Goal: Communication & Community: Answer question/provide support

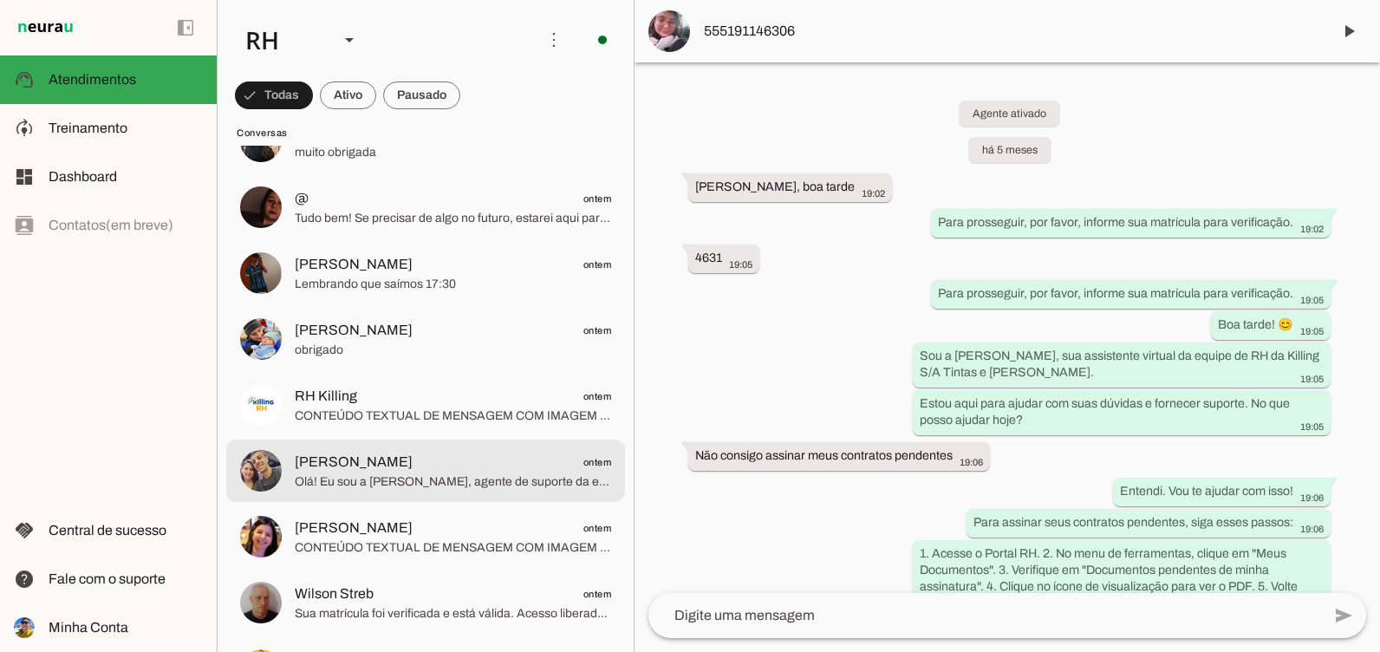
scroll to position [260, 0]
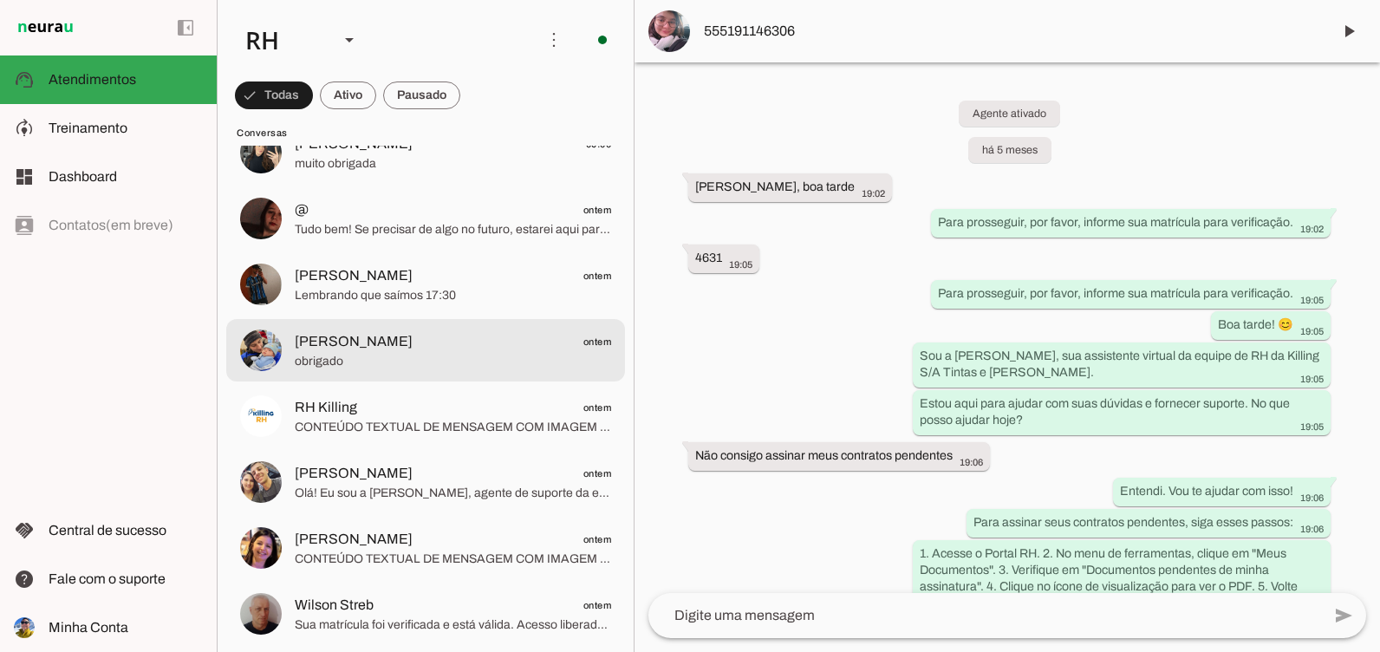
click at [359, 347] on span "[PERSON_NAME] ontem" at bounding box center [453, 342] width 316 height 22
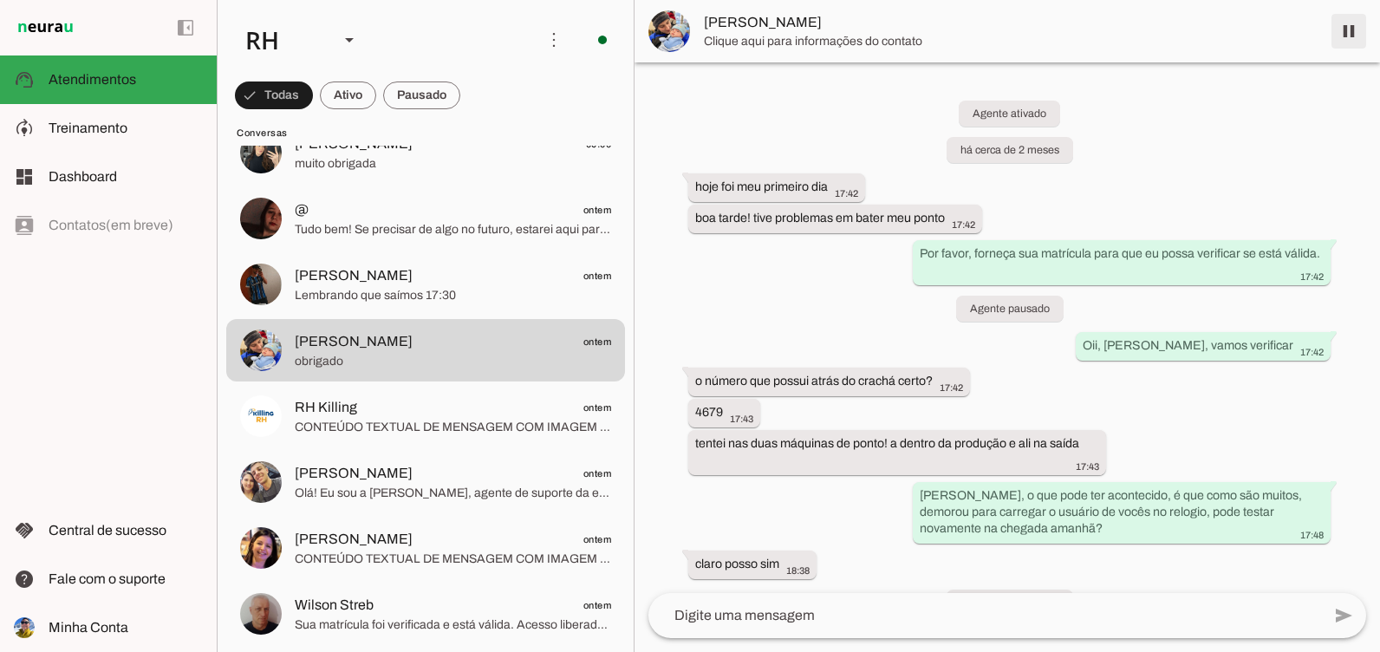
scroll to position [7341, 0]
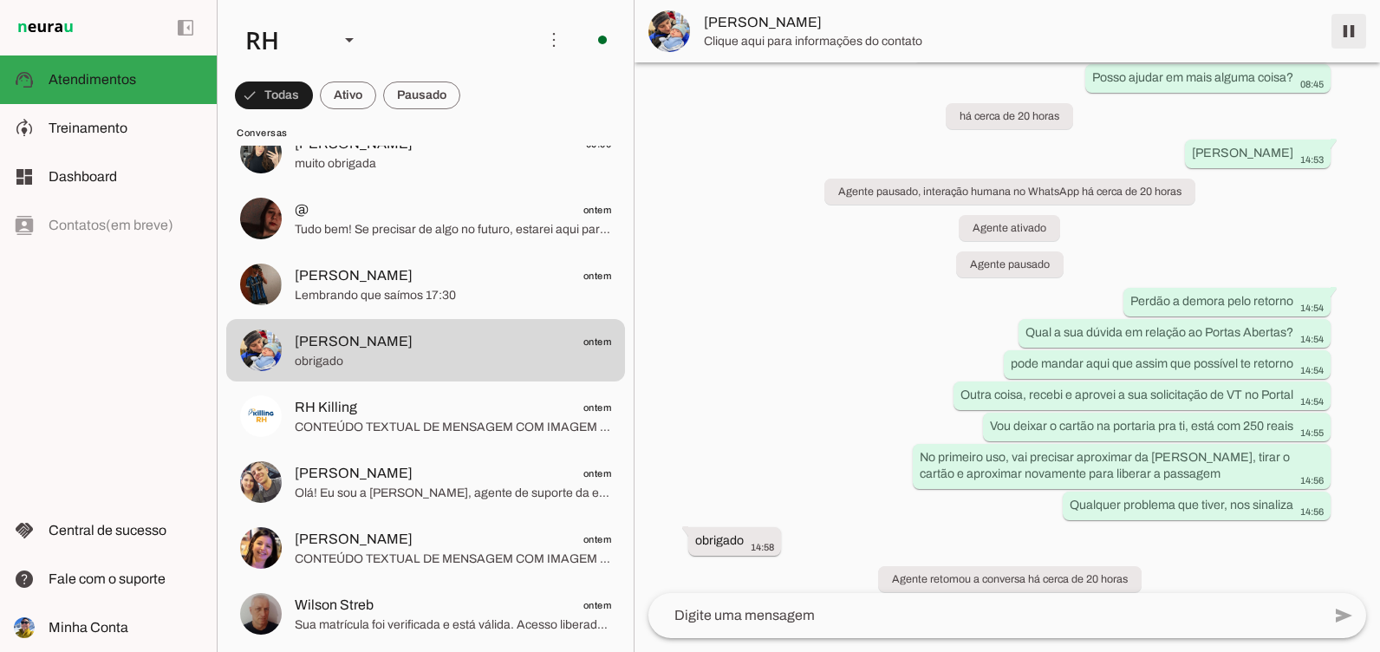
click at [1346, 36] on span at bounding box center [1349, 31] width 42 height 42
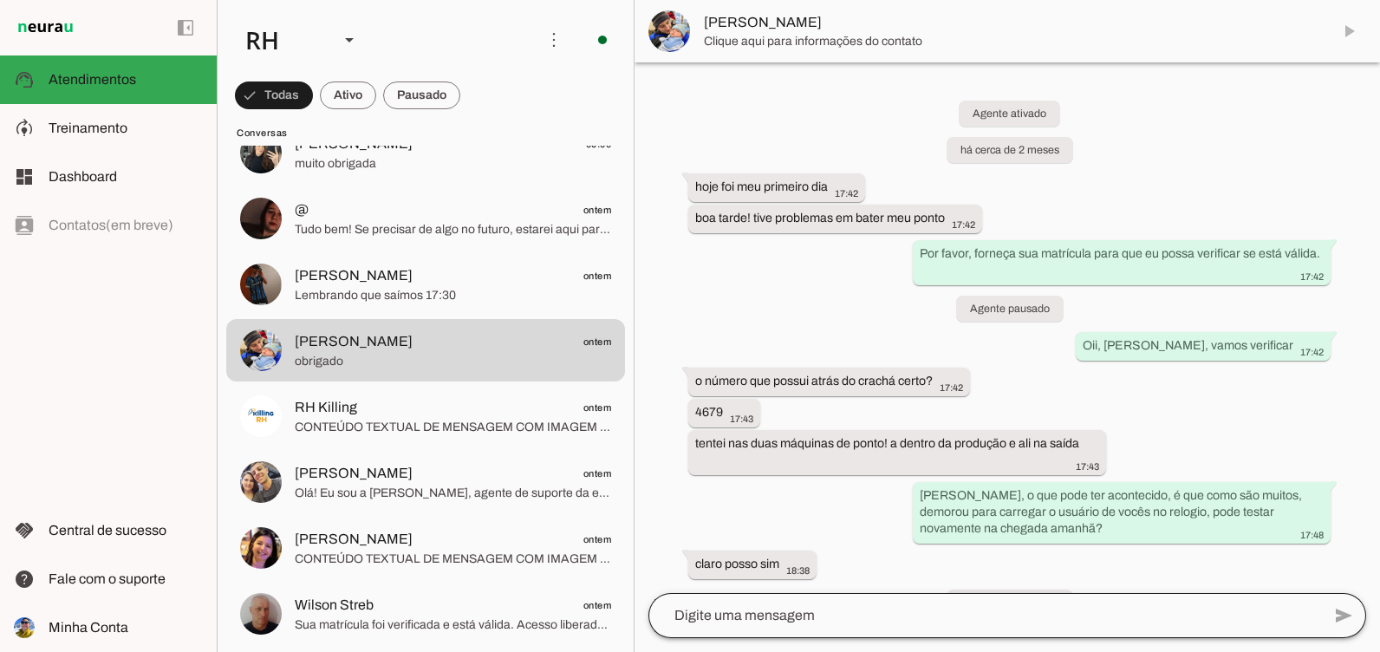
click at [927, 595] on div at bounding box center [984, 615] width 673 height 45
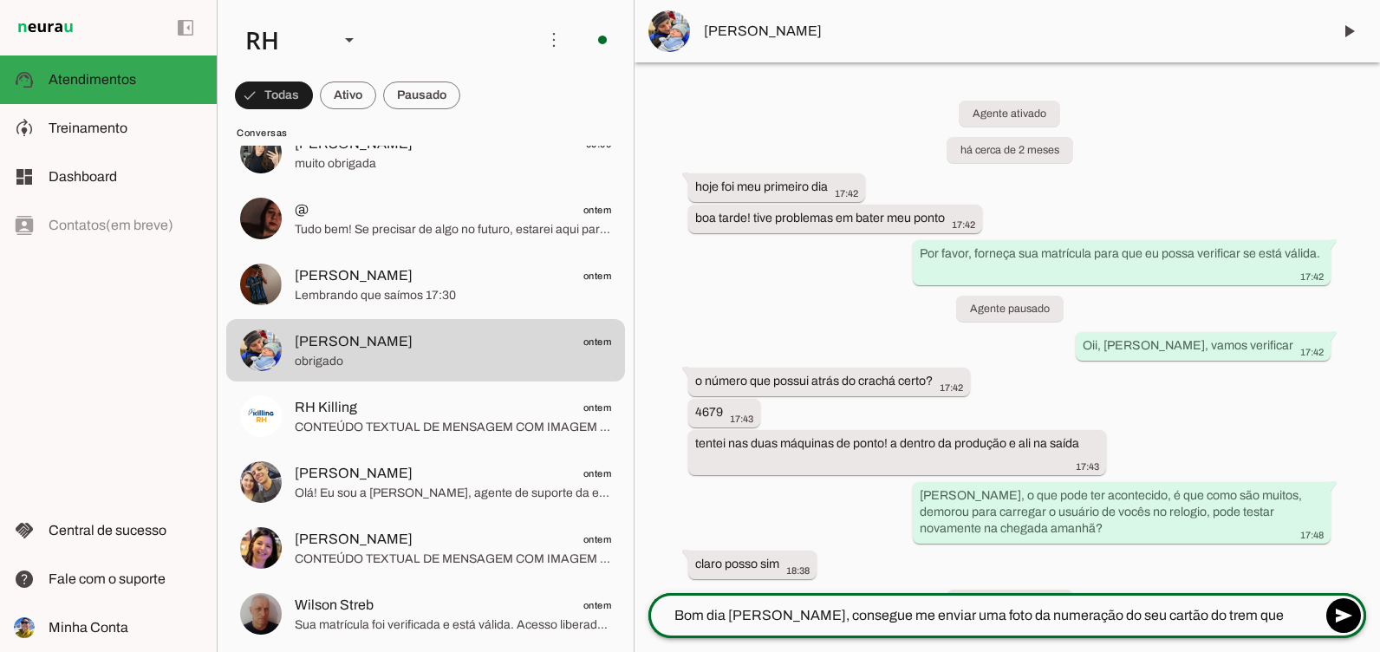
type textarea "Bom dia [PERSON_NAME], consegue me enviar uma foto da numeração do seu cartão d…"
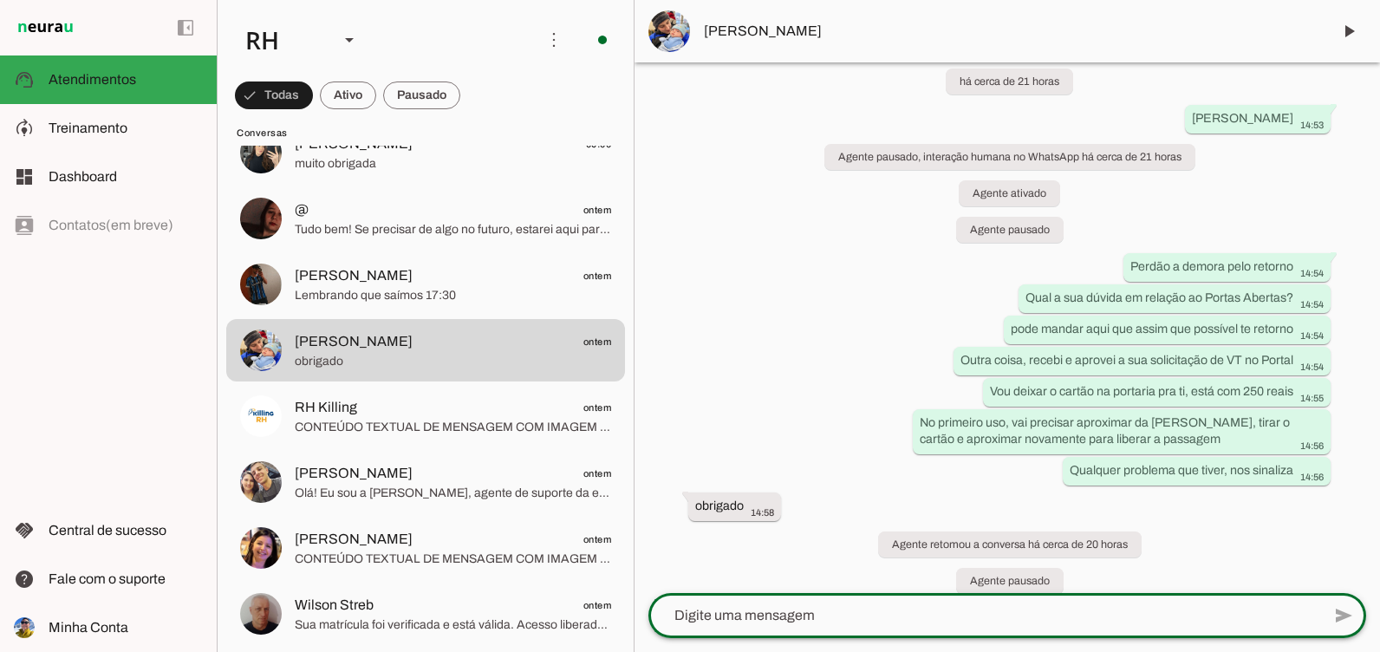
scroll to position [7505, 0]
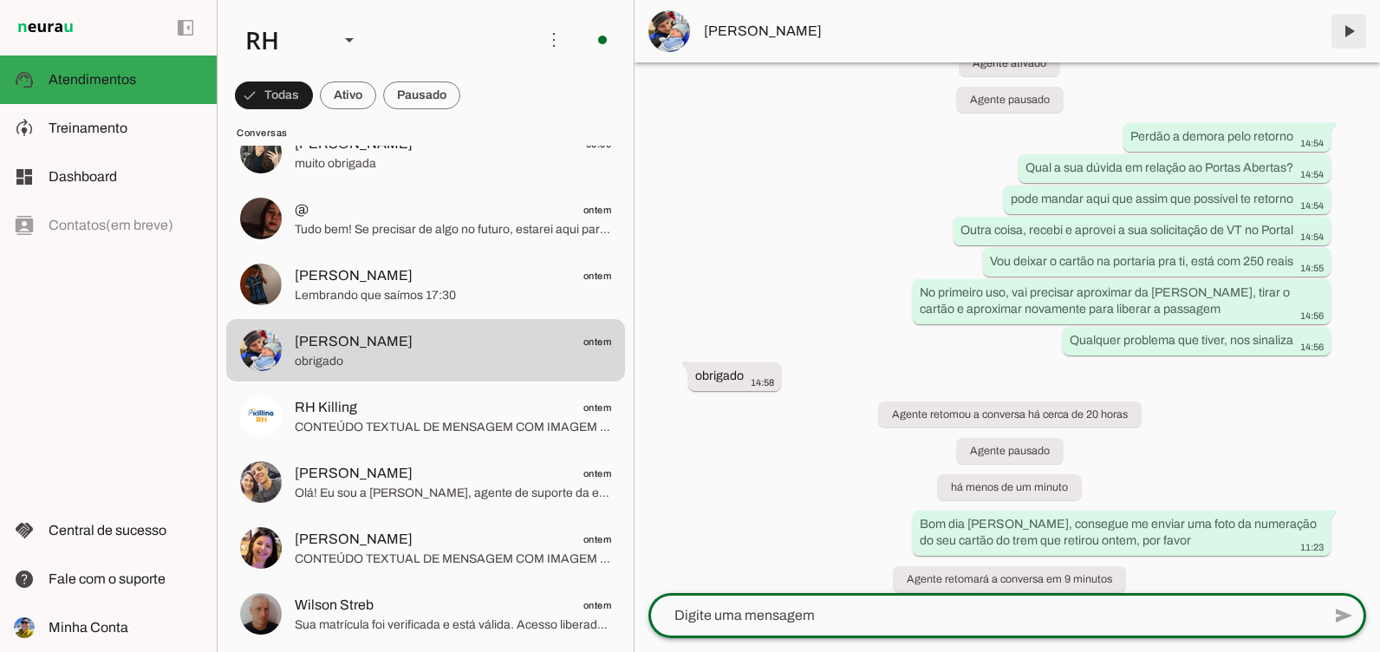
click at [1333, 34] on span at bounding box center [1349, 31] width 42 height 42
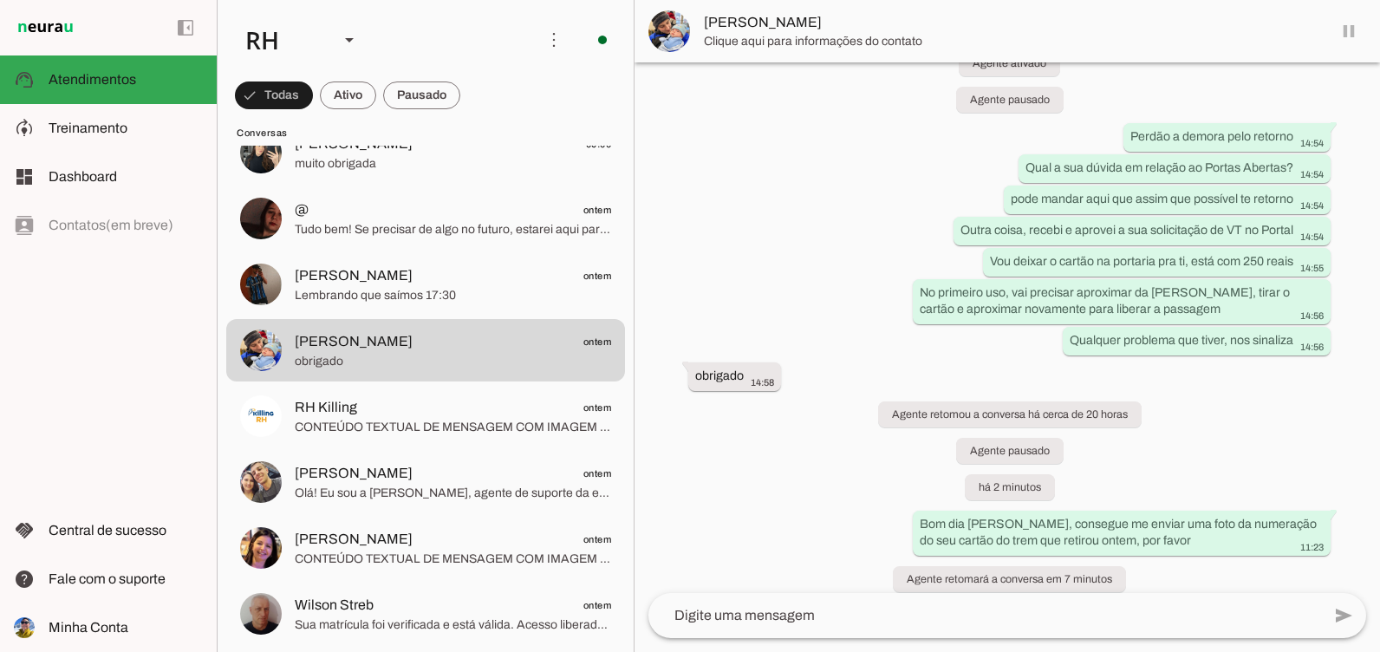
scroll to position [0, 0]
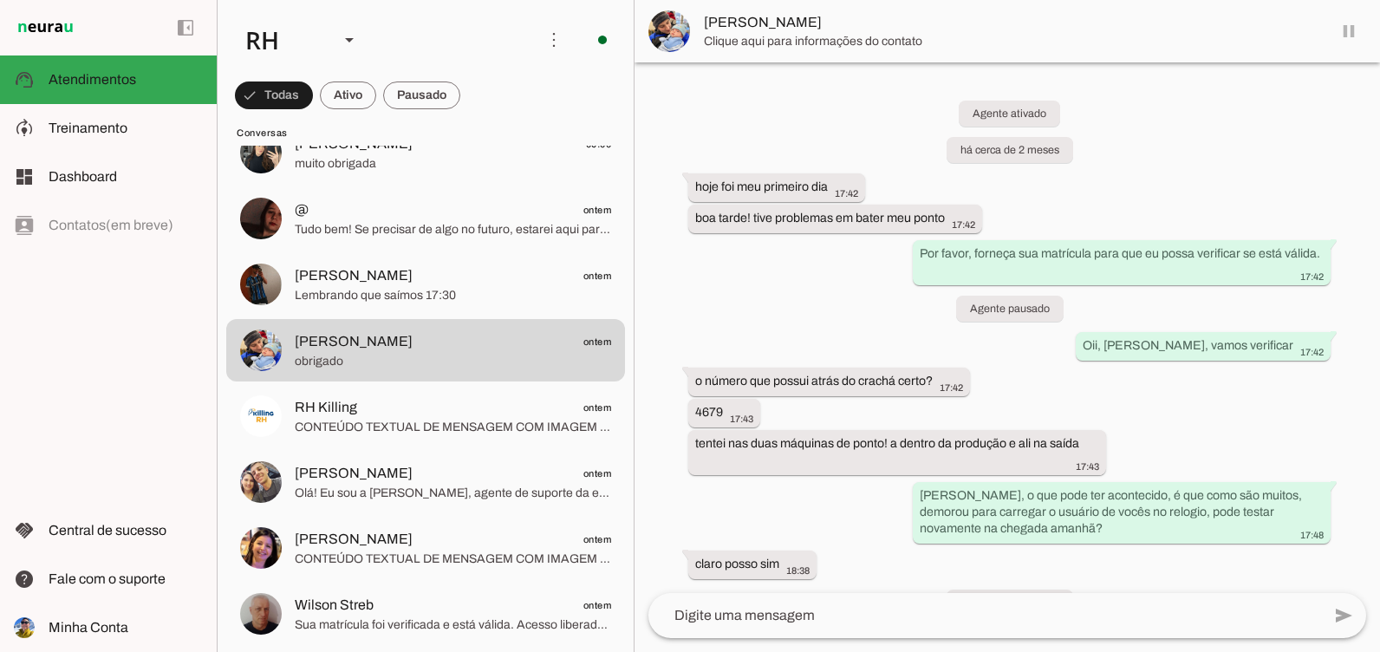
click at [1333, 34] on md-item "[PERSON_NAME]" at bounding box center [1006, 31] width 745 height 62
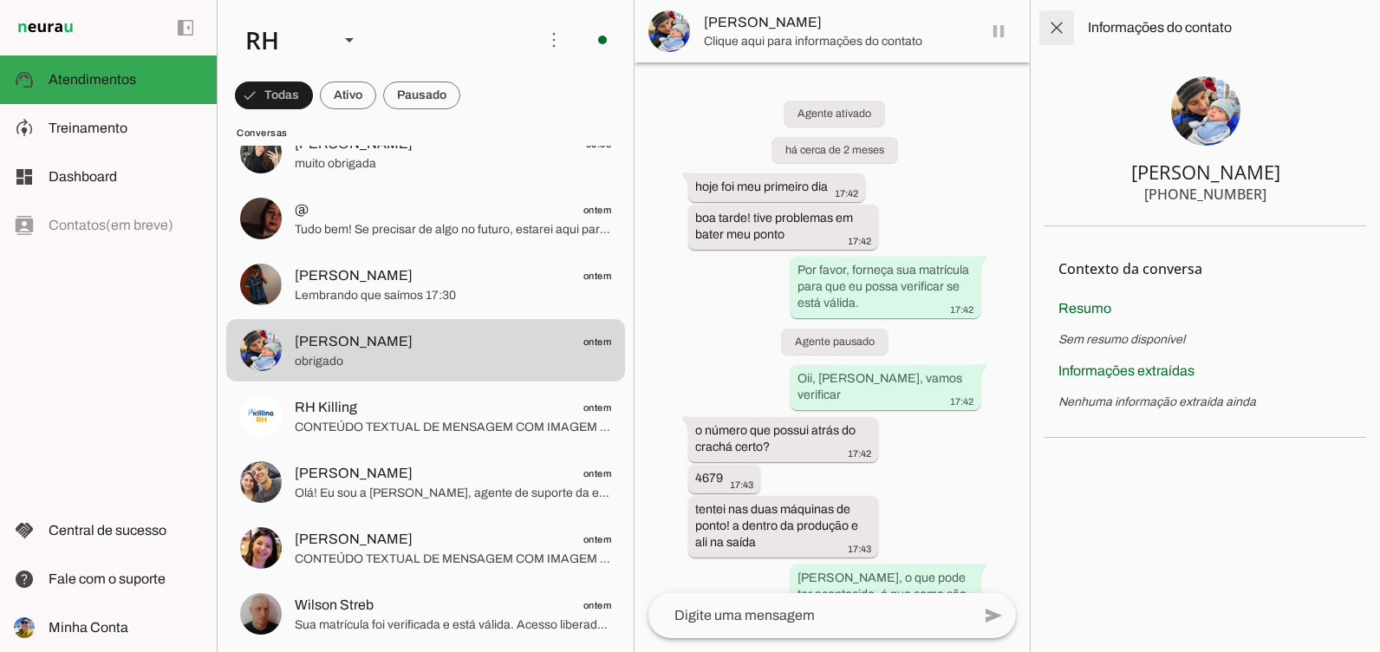
click at [1067, 28] on span at bounding box center [1057, 28] width 42 height 42
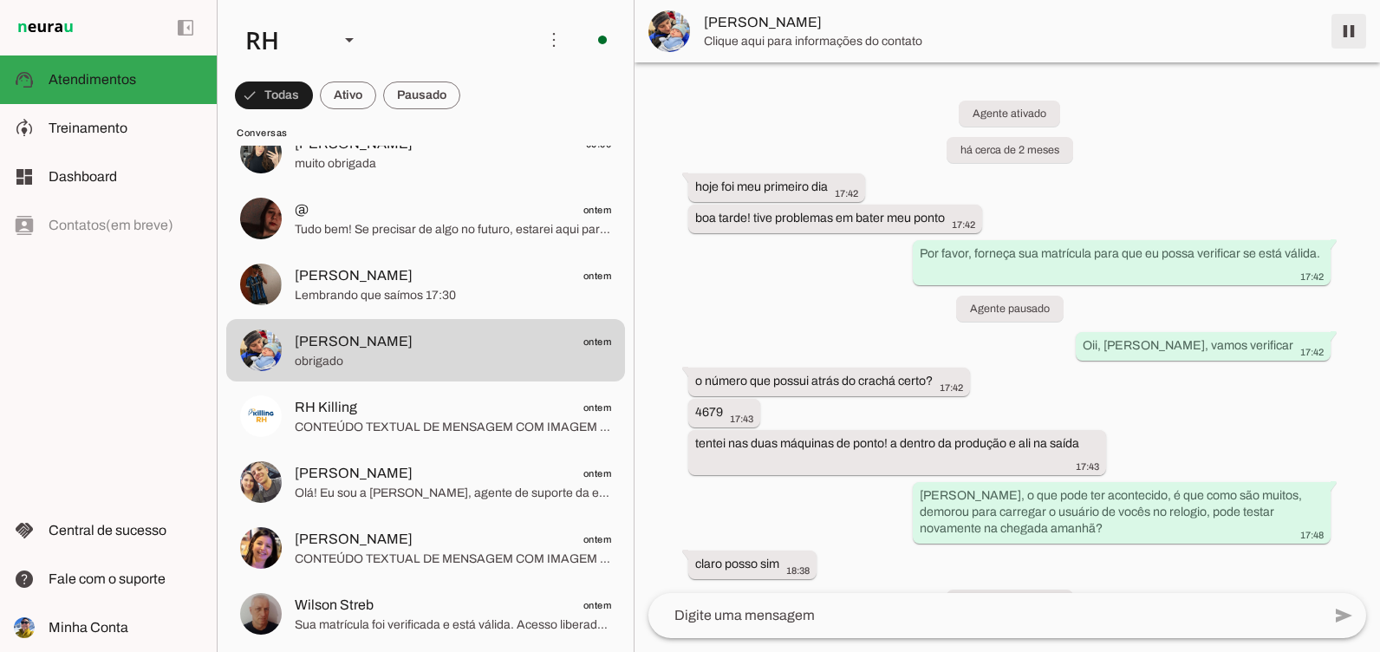
click at [1345, 38] on span at bounding box center [1349, 31] width 42 height 42
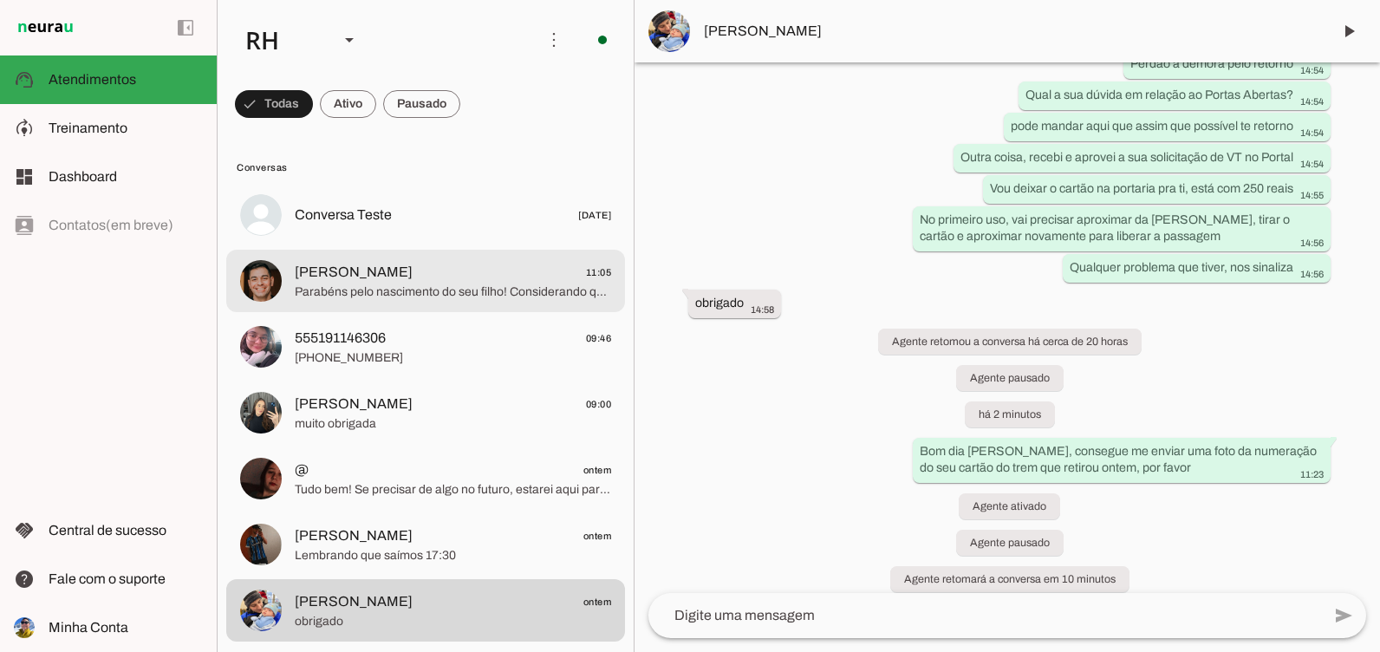
click at [472, 285] on span "Parabéns pelo nascimento do seu filho! Considerando que a licença paternidade é…" at bounding box center [453, 291] width 316 height 17
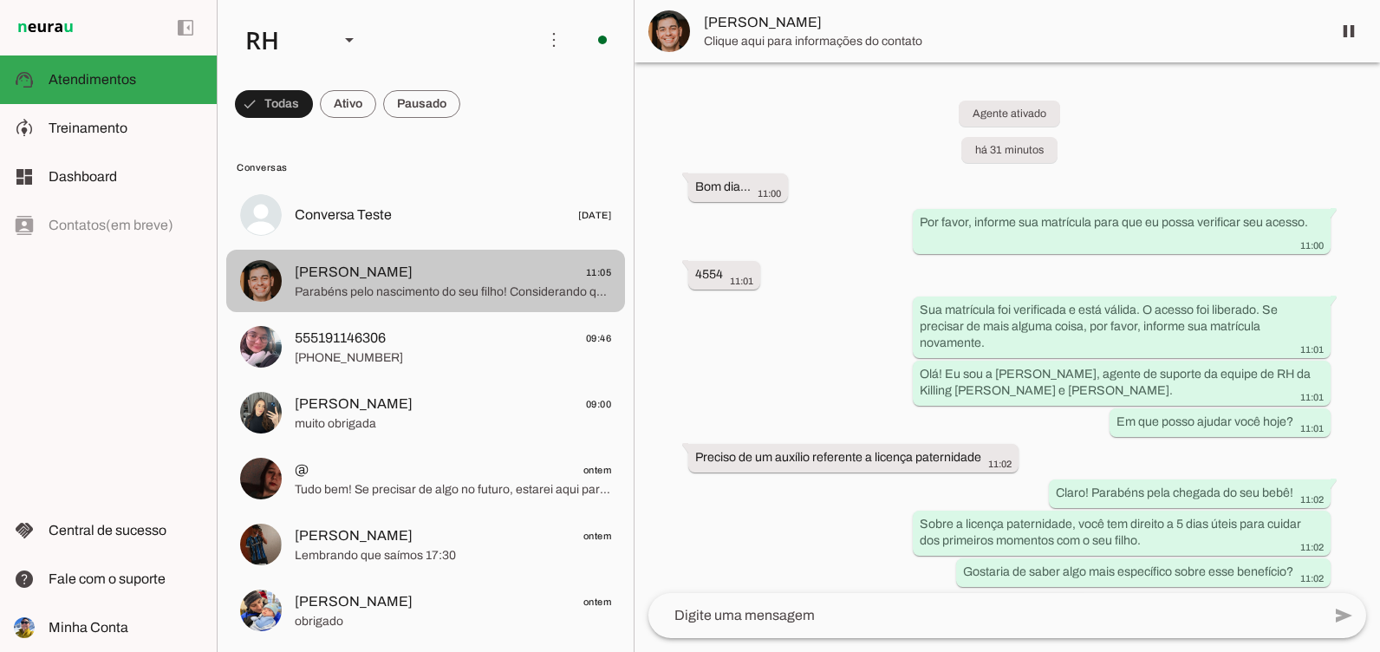
scroll to position [285, 0]
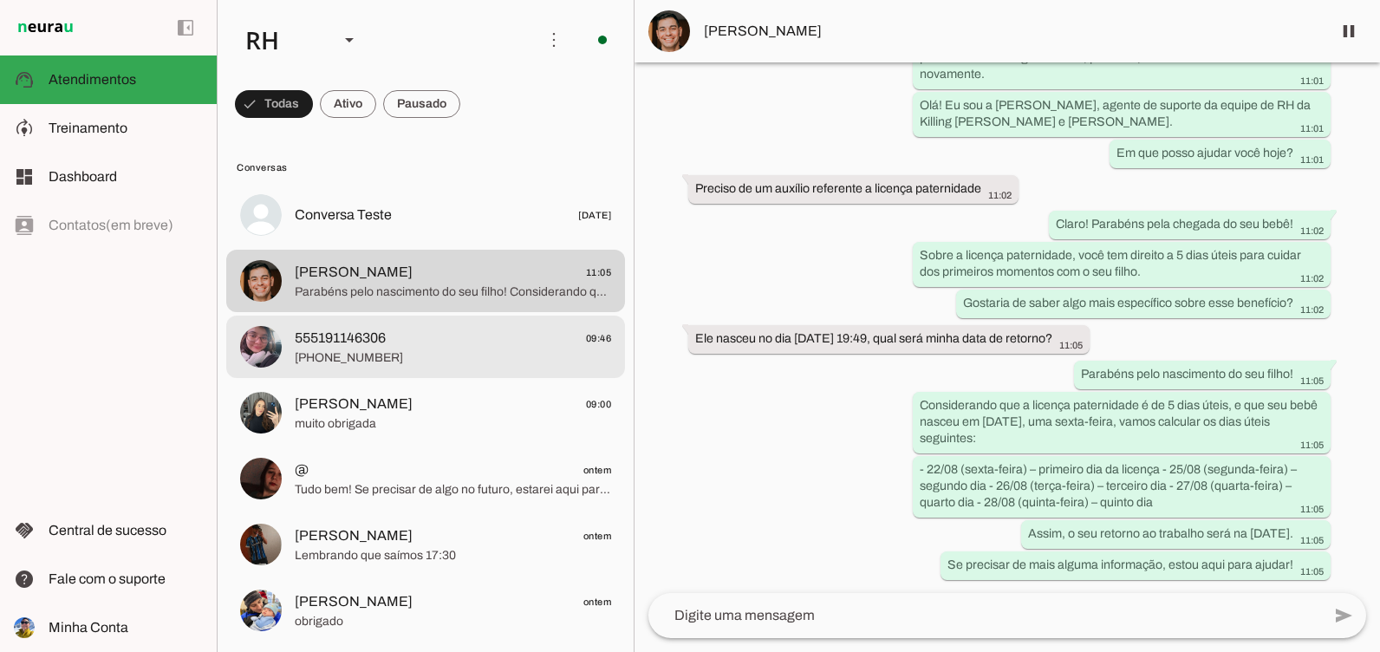
click at [473, 331] on span "555191146306 09:46" at bounding box center [453, 339] width 316 height 22
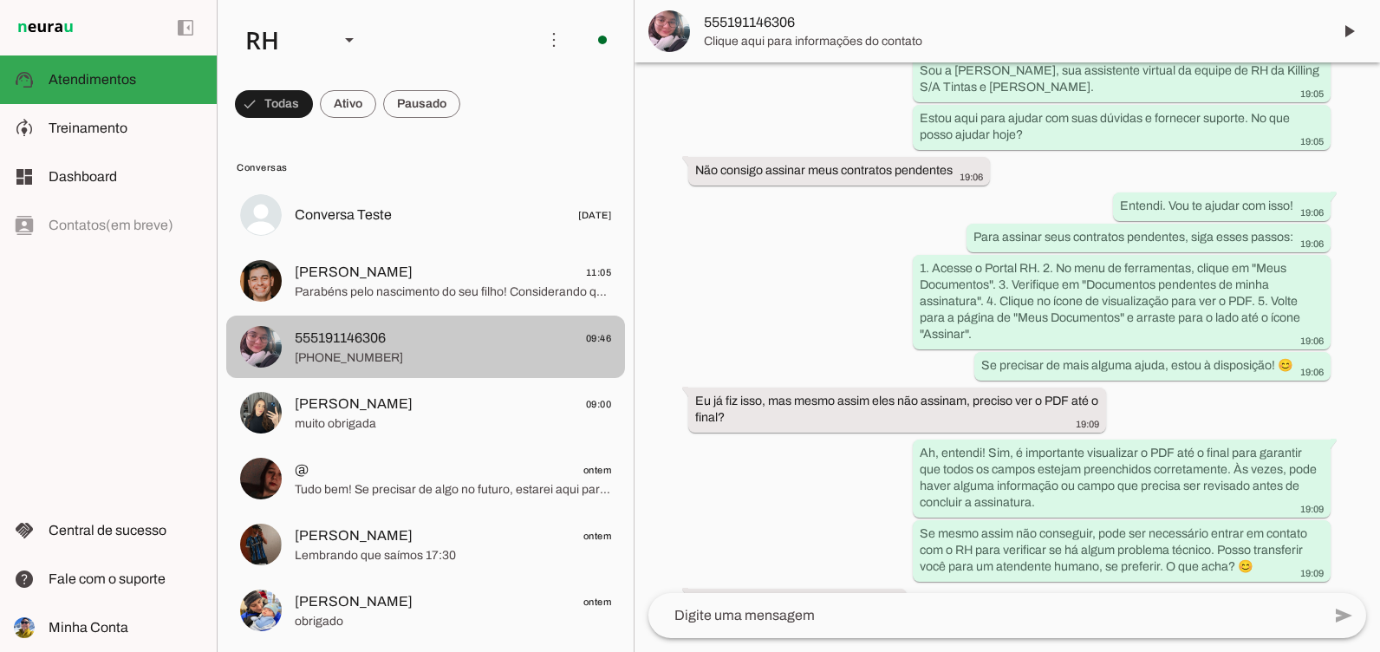
scroll to position [14457, 0]
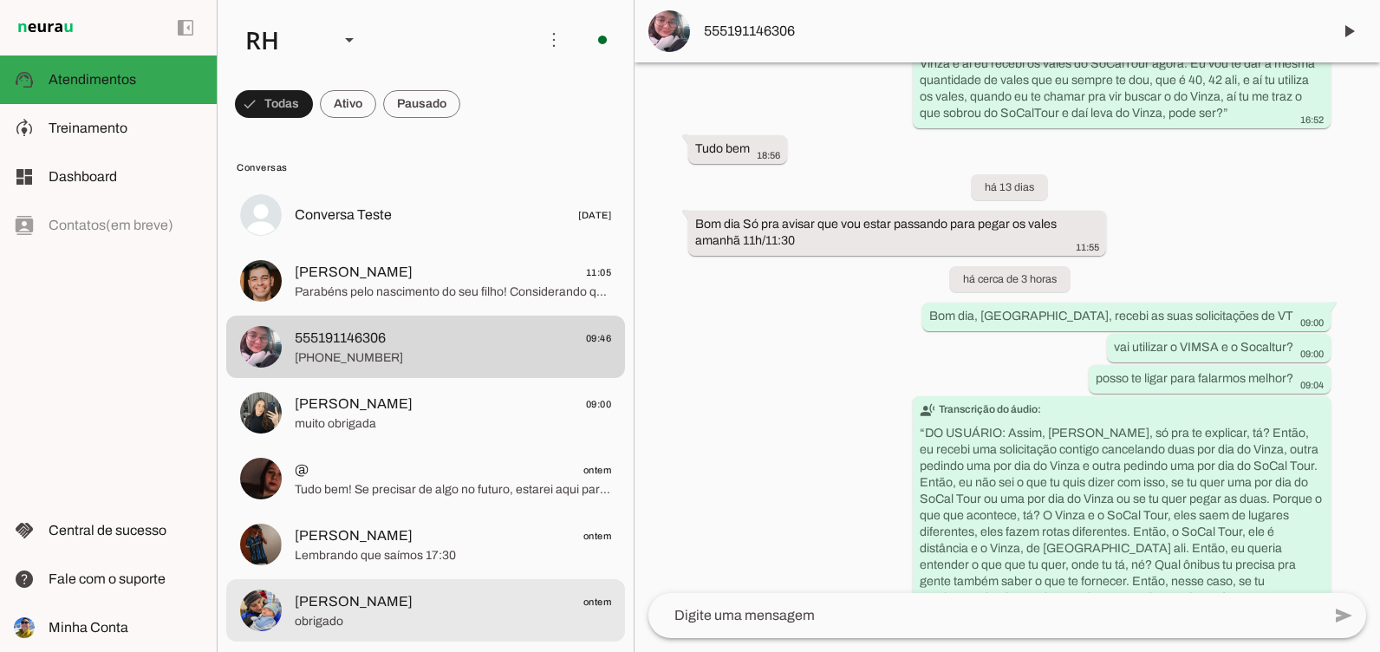
click at [442, 228] on div at bounding box center [453, 215] width 316 height 25
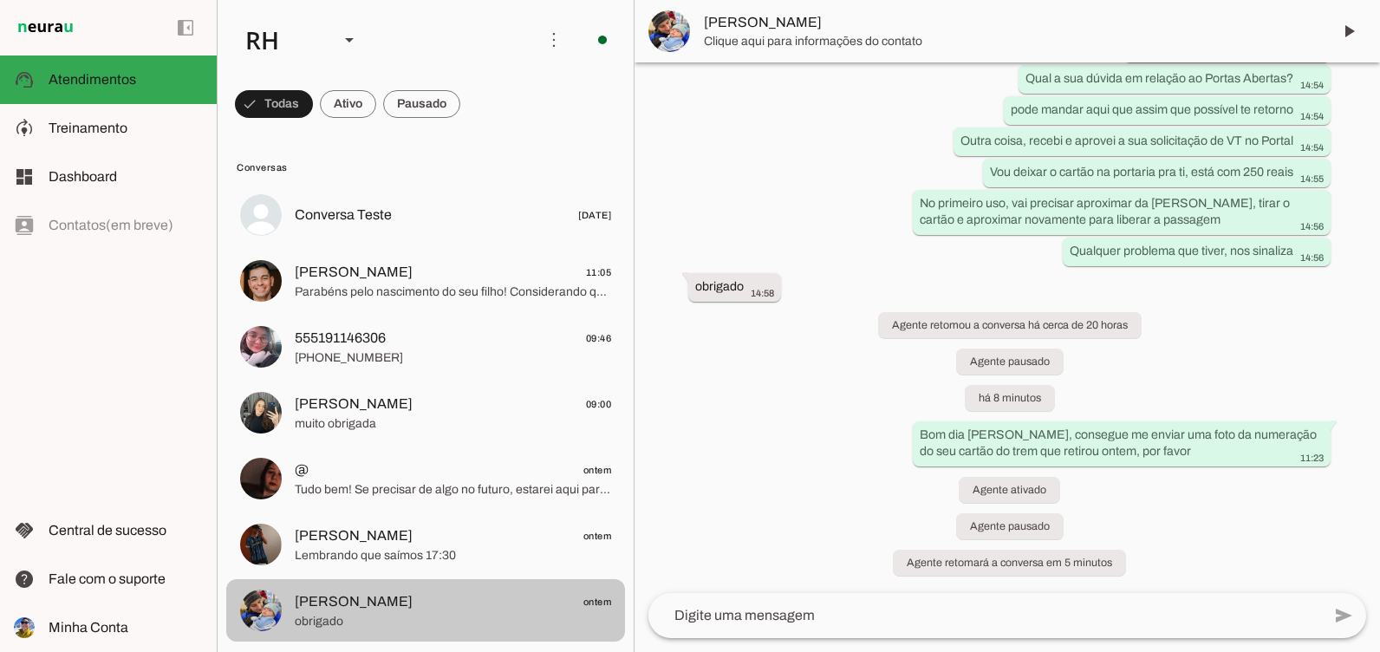
scroll to position [7578, 0]
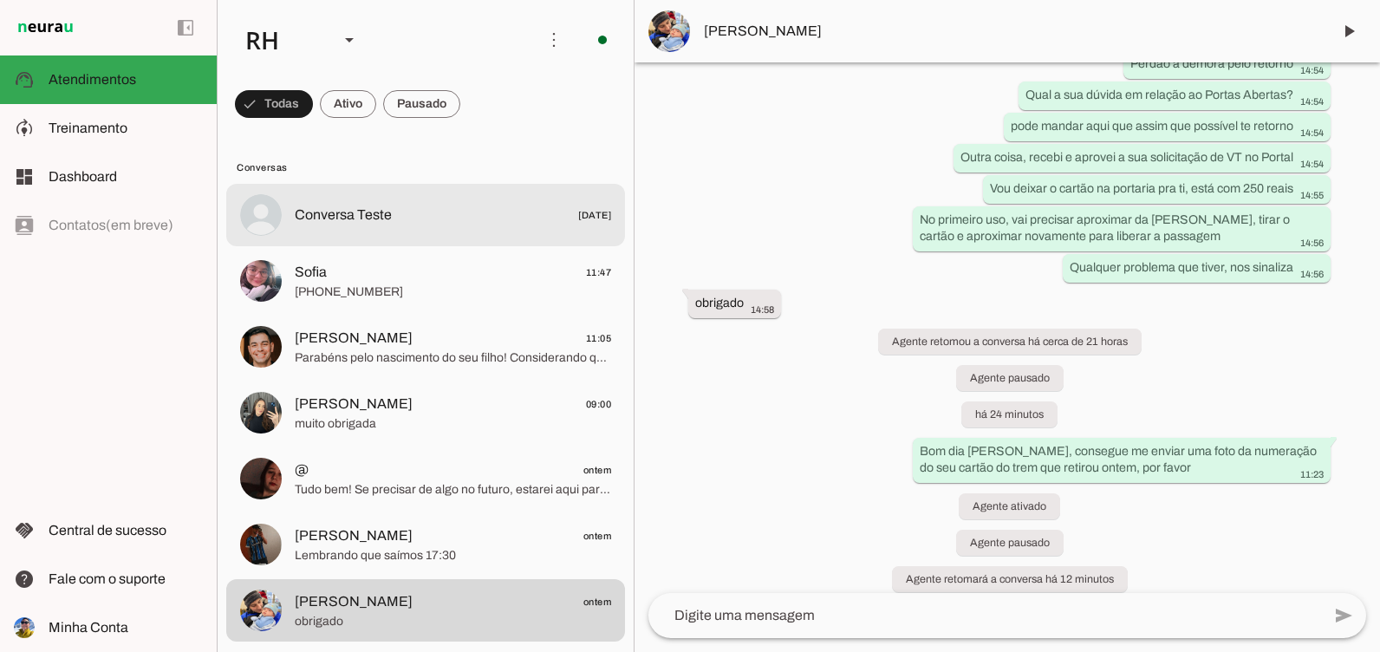
click at [392, 285] on span "[PHONE_NUMBER]" at bounding box center [453, 291] width 316 height 17
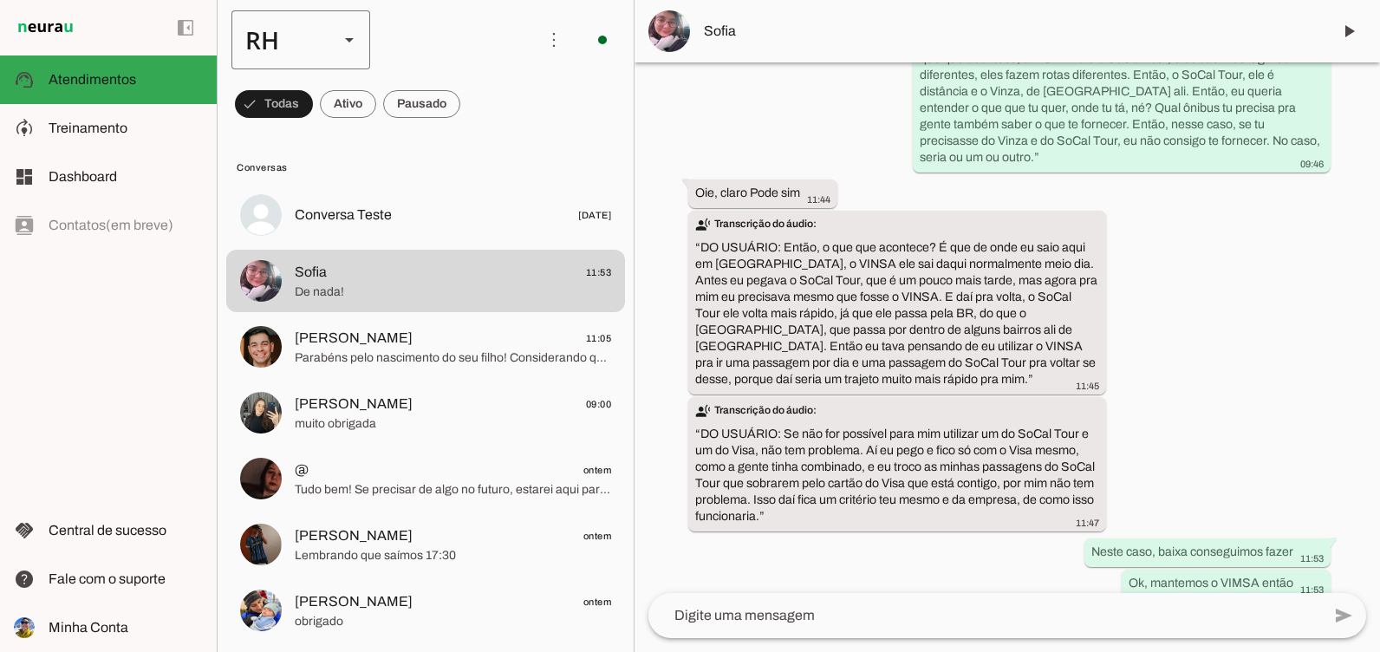
scroll to position [14949, 0]
